Goal: Task Accomplishment & Management: Use online tool/utility

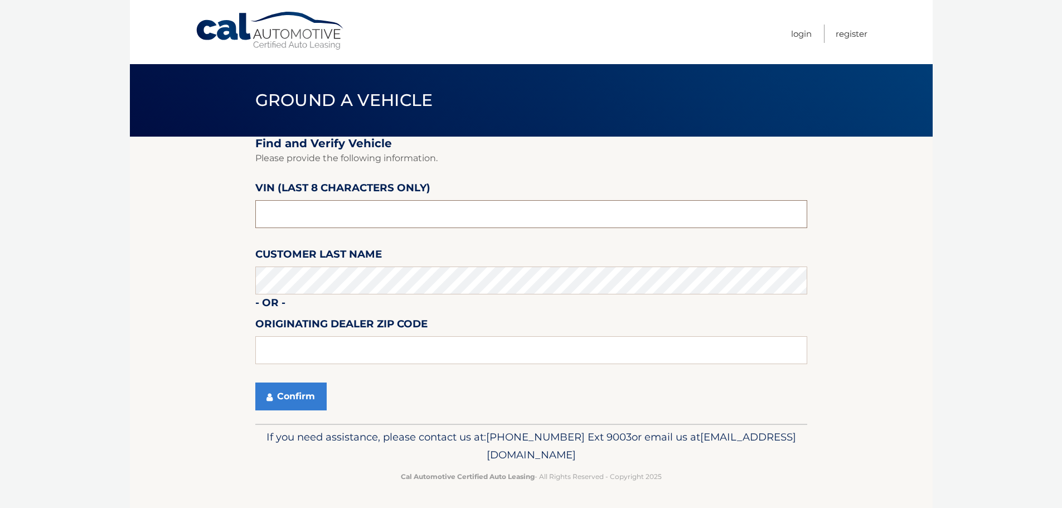
click at [302, 216] on input "text" at bounding box center [531, 214] width 552 height 28
click at [322, 212] on input "text" at bounding box center [531, 214] width 552 height 28
paste input "895576**"
type input "895576**"
click at [323, 356] on input "text" at bounding box center [531, 350] width 552 height 28
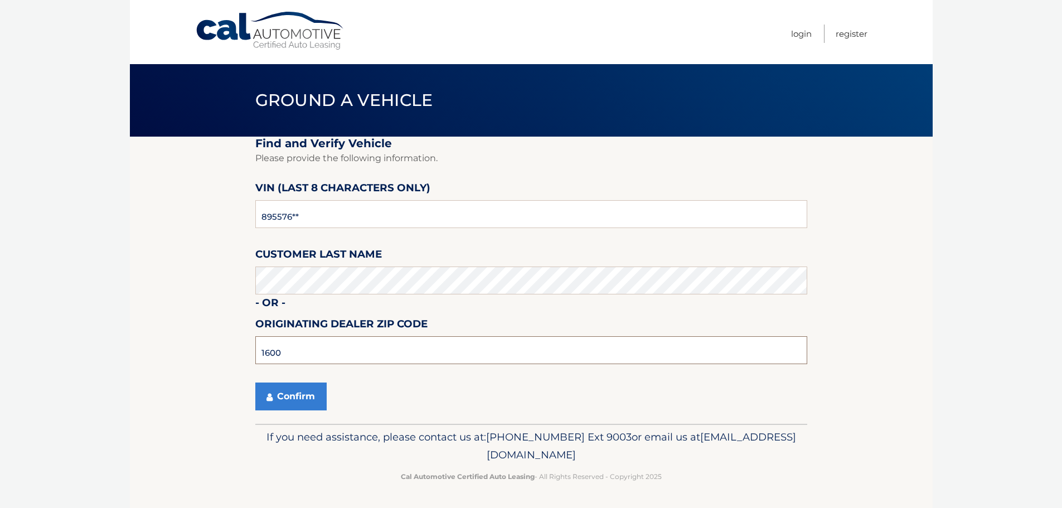
type input "16001"
drag, startPoint x: 311, startPoint y: 353, endPoint x: 237, endPoint y: 349, distance: 74.3
click at [237, 349] on section "Find and Verify Vehicle Please provide the following information. VIN (last 8 c…" at bounding box center [531, 280] width 803 height 287
click at [292, 398] on button "Confirm" at bounding box center [290, 397] width 71 height 28
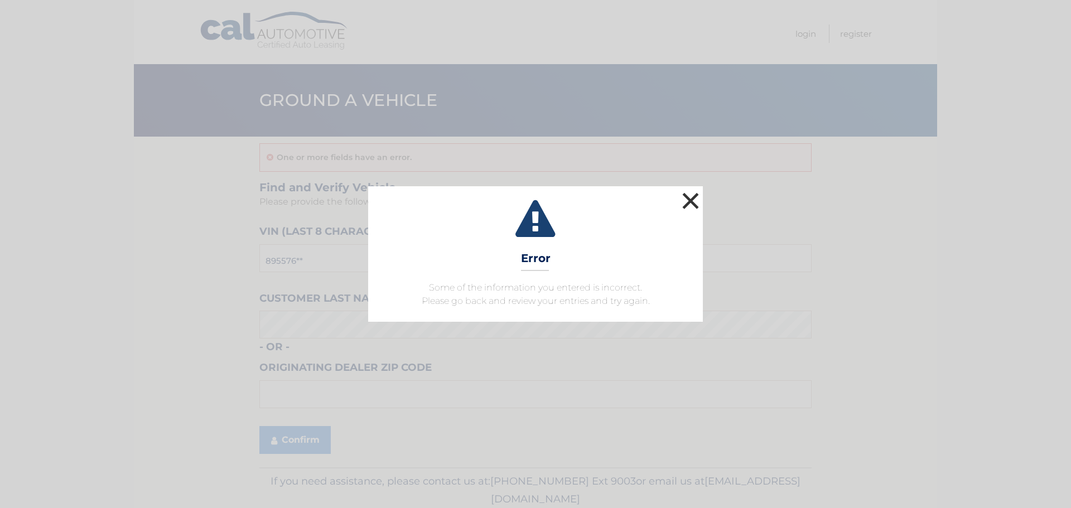
click at [692, 203] on button "×" at bounding box center [690, 201] width 22 height 22
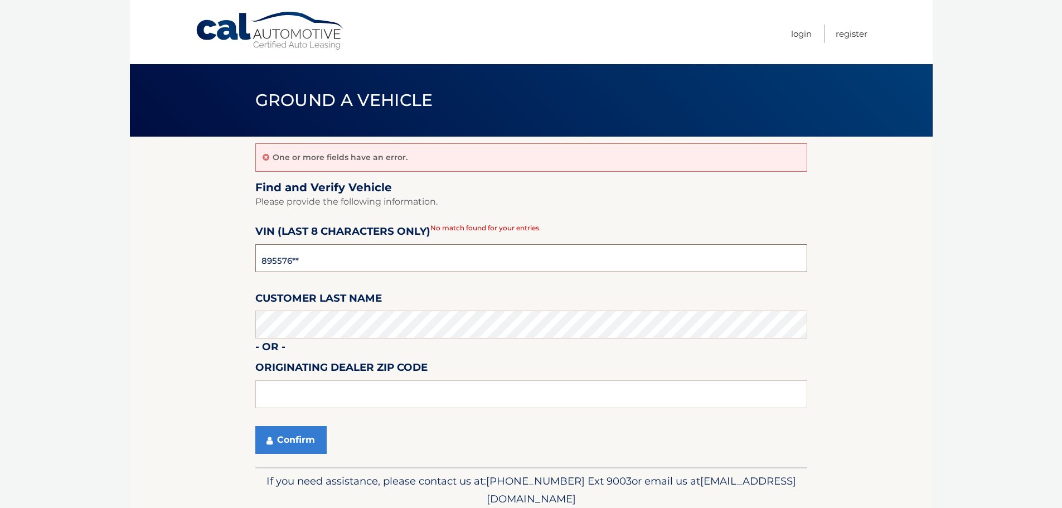
drag, startPoint x: 318, startPoint y: 264, endPoint x: 207, endPoint y: 269, distance: 111.1
click at [207, 269] on section "One or more fields have an error. Find and Verify Vehicle Please provide the fo…" at bounding box center [531, 302] width 803 height 331
click at [313, 256] on input "text" at bounding box center [531, 258] width 552 height 28
paste input "P8895576"
type input "P8895576"
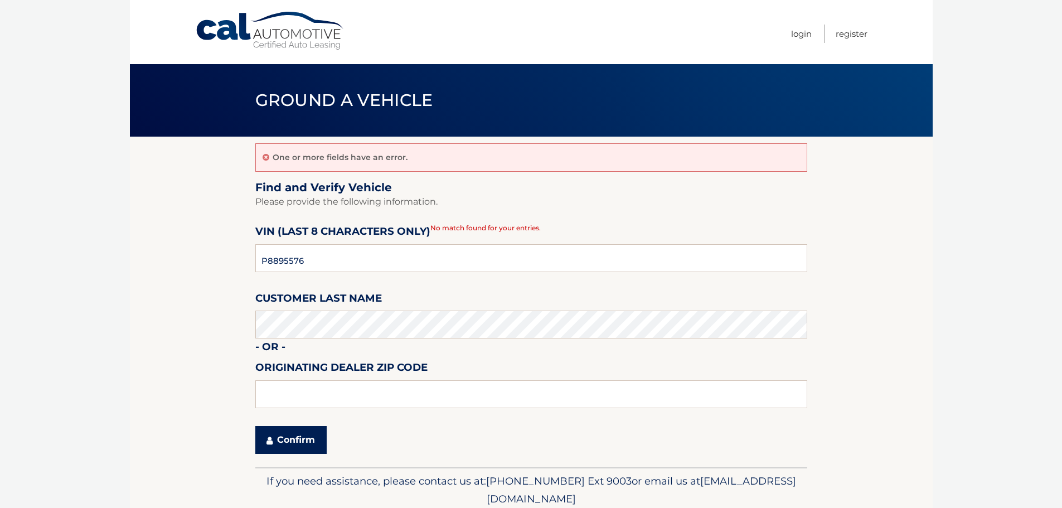
click at [289, 443] on button "Confirm" at bounding box center [290, 440] width 71 height 28
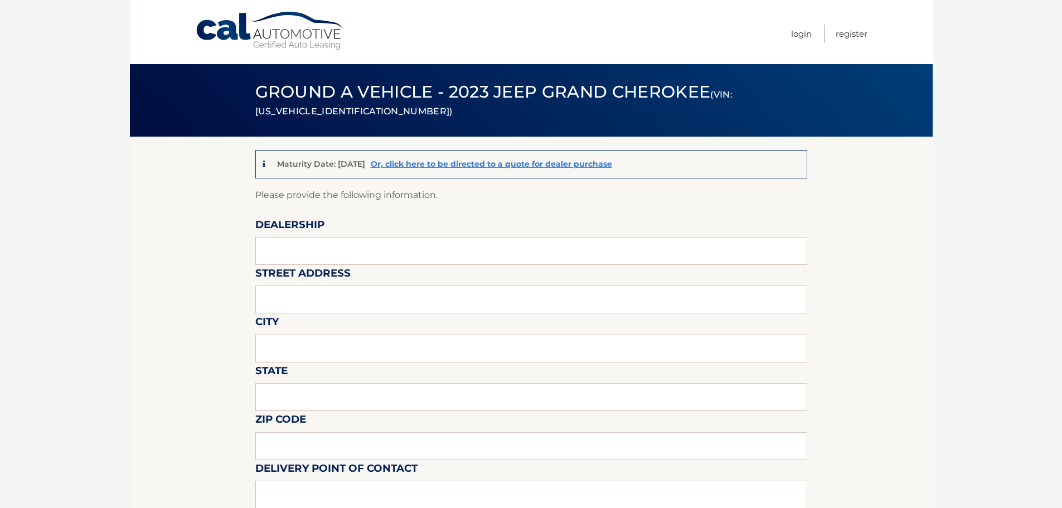
click at [212, 22] on link "Cal Automotive" at bounding box center [270, 31] width 151 height 40
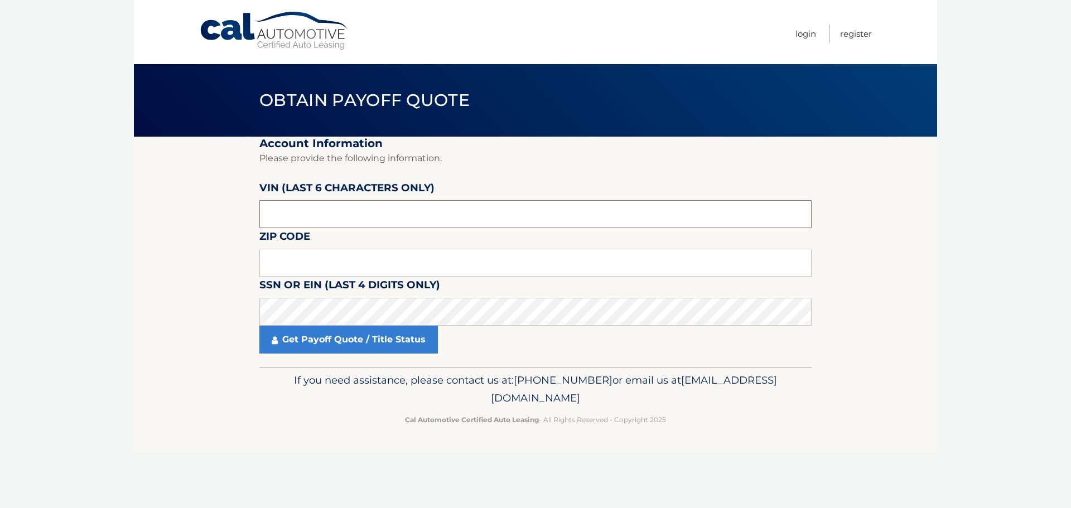
click at [322, 213] on input "text" at bounding box center [535, 214] width 552 height 28
click at [299, 218] on input "text" at bounding box center [535, 214] width 552 height 28
click at [311, 267] on input "text" at bounding box center [535, 263] width 552 height 28
type input "16001"
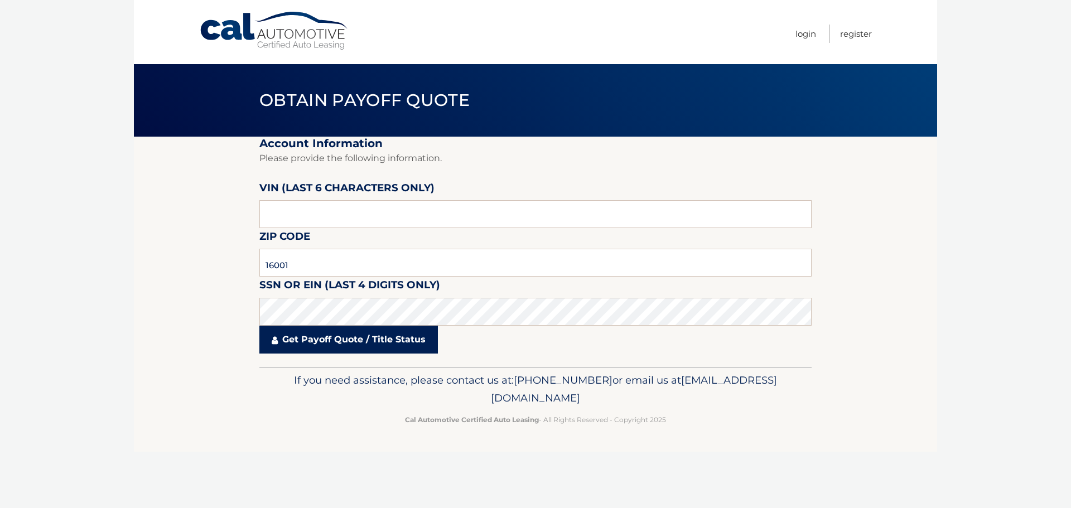
click at [323, 340] on link "Get Payoff Quote / Title Status" at bounding box center [348, 340] width 178 height 28
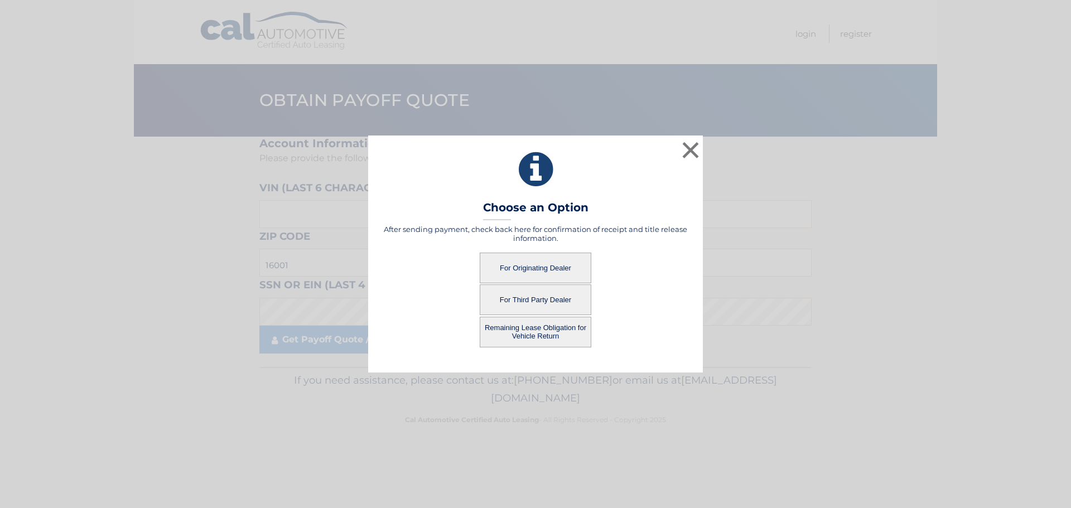
click at [549, 268] on button "For Originating Dealer" at bounding box center [536, 268] width 112 height 31
click at [529, 268] on button "For Originating Dealer" at bounding box center [536, 268] width 112 height 31
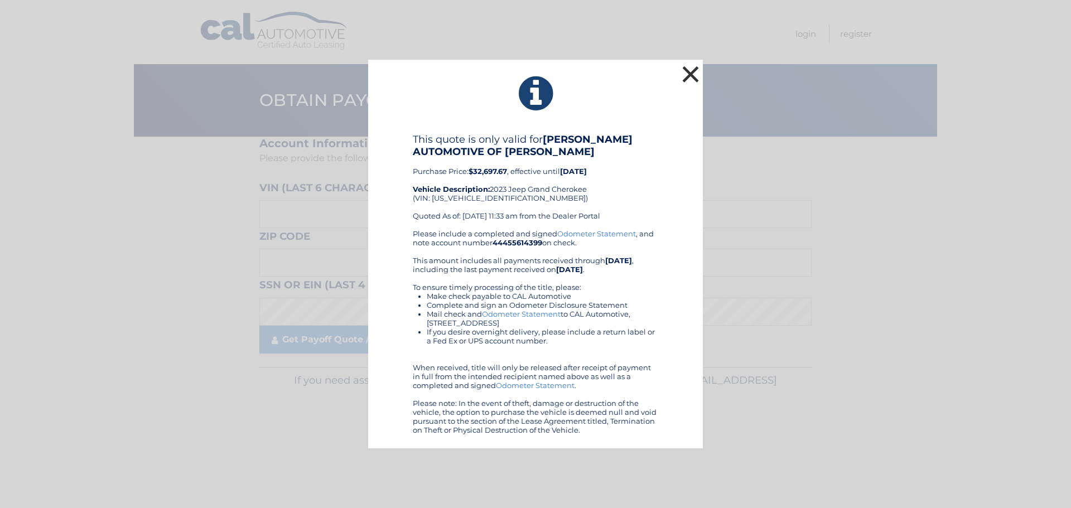
click at [687, 71] on button "×" at bounding box center [690, 74] width 22 height 22
